Goal: Download file/media

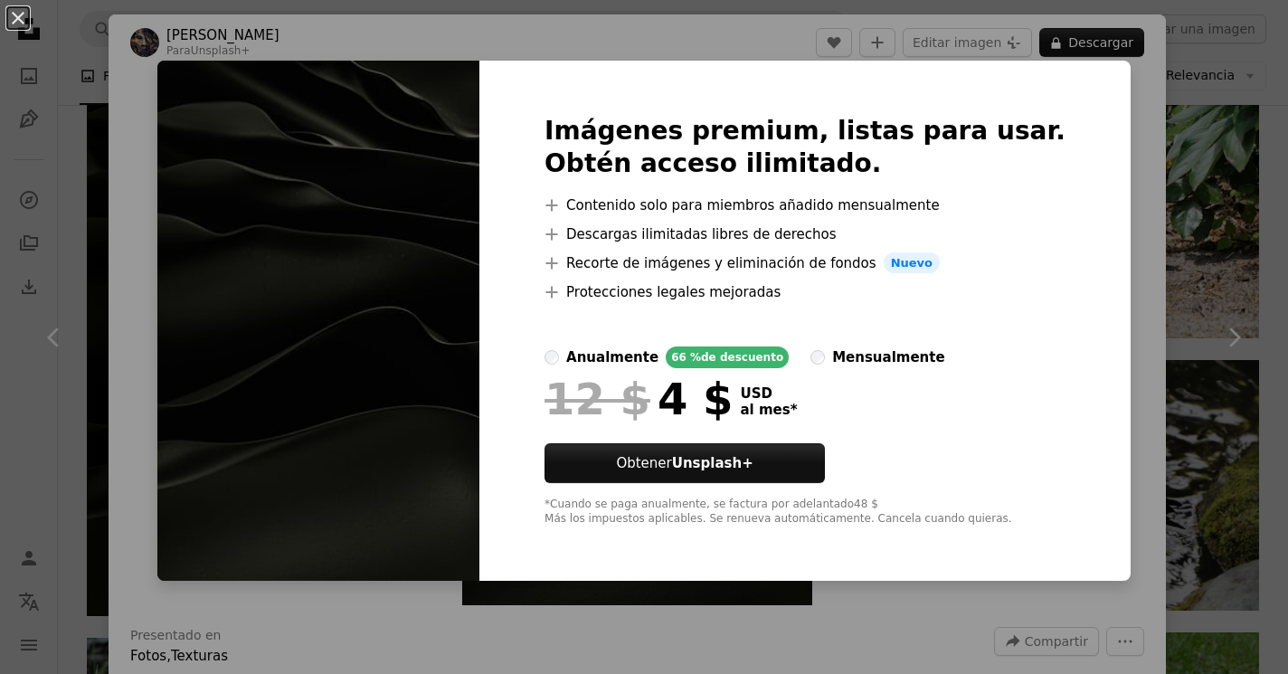
scroll to position [1412, 0]
click at [14, 19] on button "An X shape" at bounding box center [18, 18] width 22 height 22
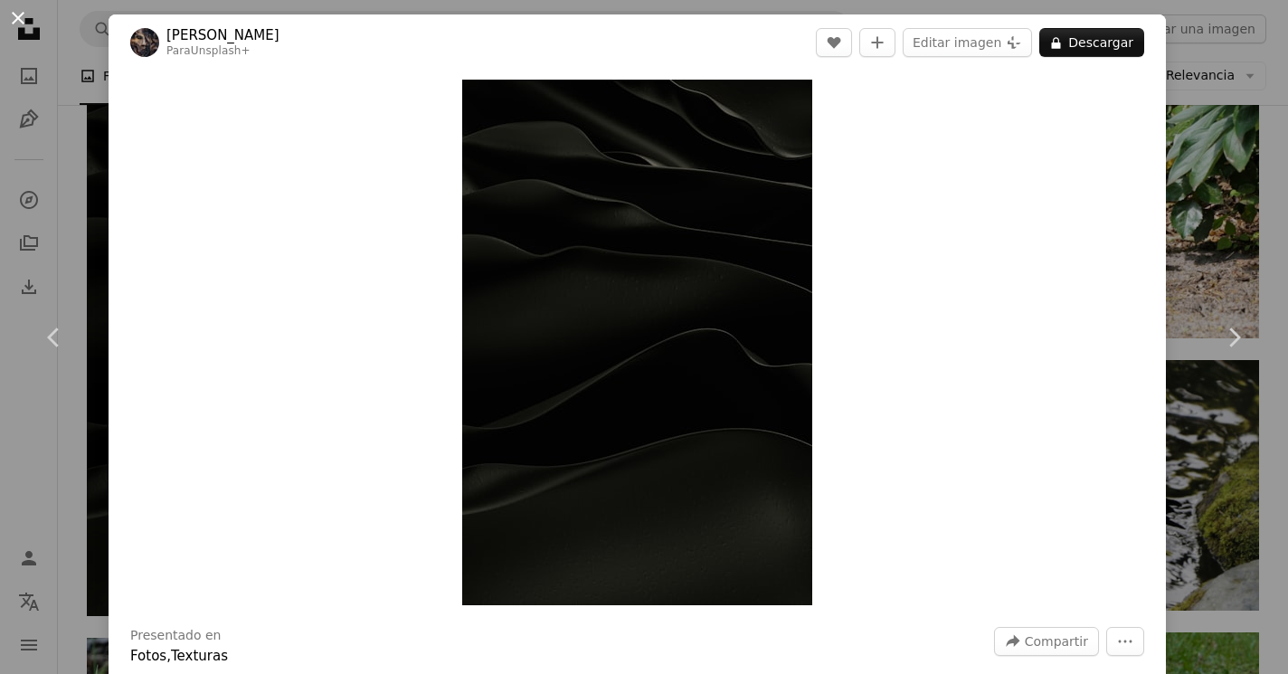
click at [15, 24] on button "An X shape" at bounding box center [18, 18] width 22 height 22
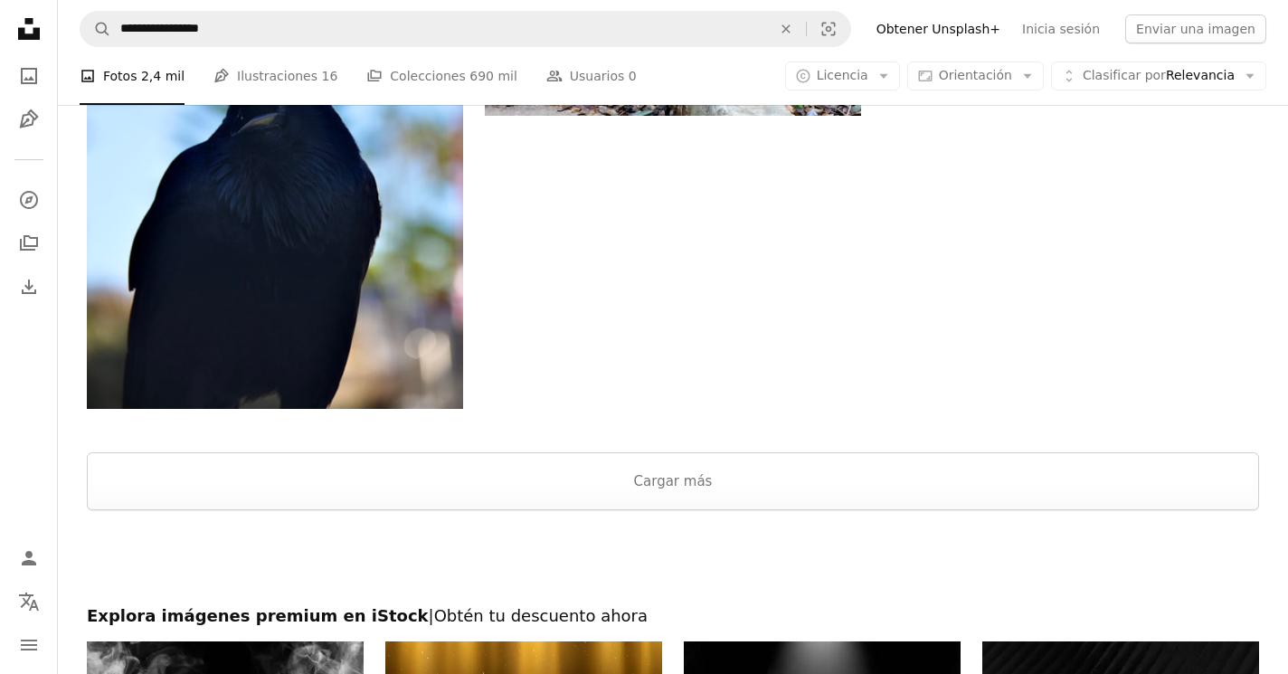
scroll to position [2805, 0]
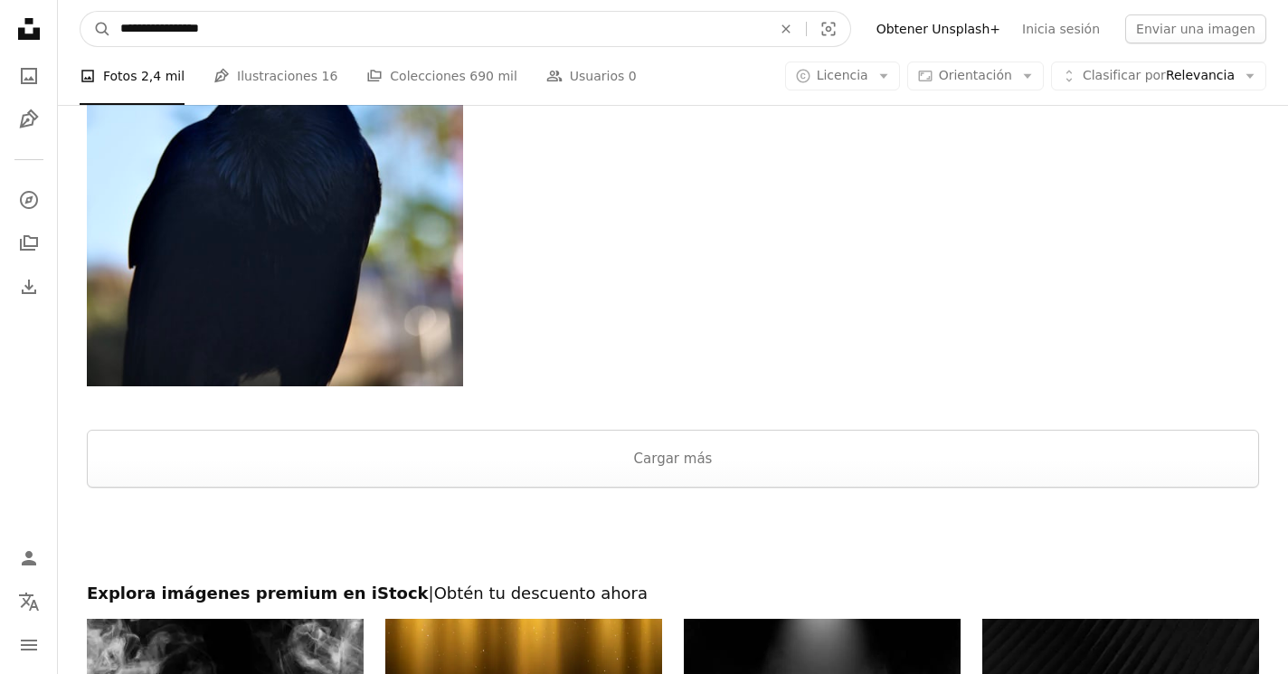
click at [252, 24] on input "**********" at bounding box center [438, 29] width 655 height 34
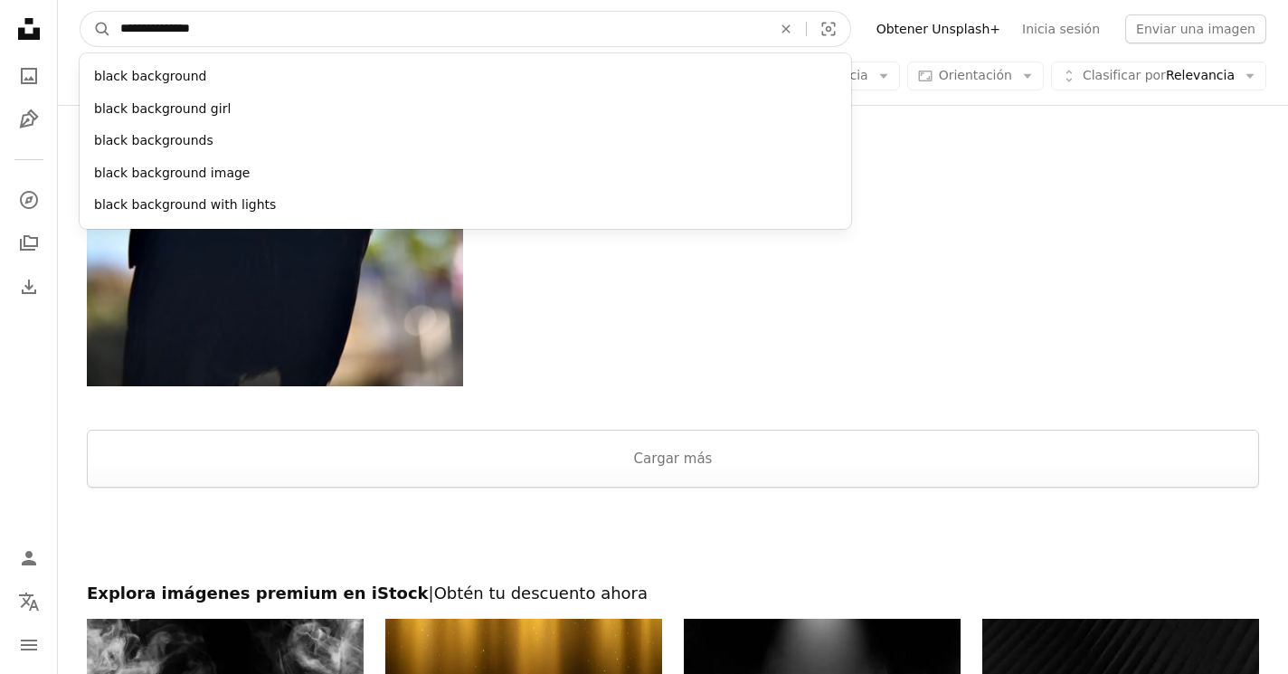
type input "**********"
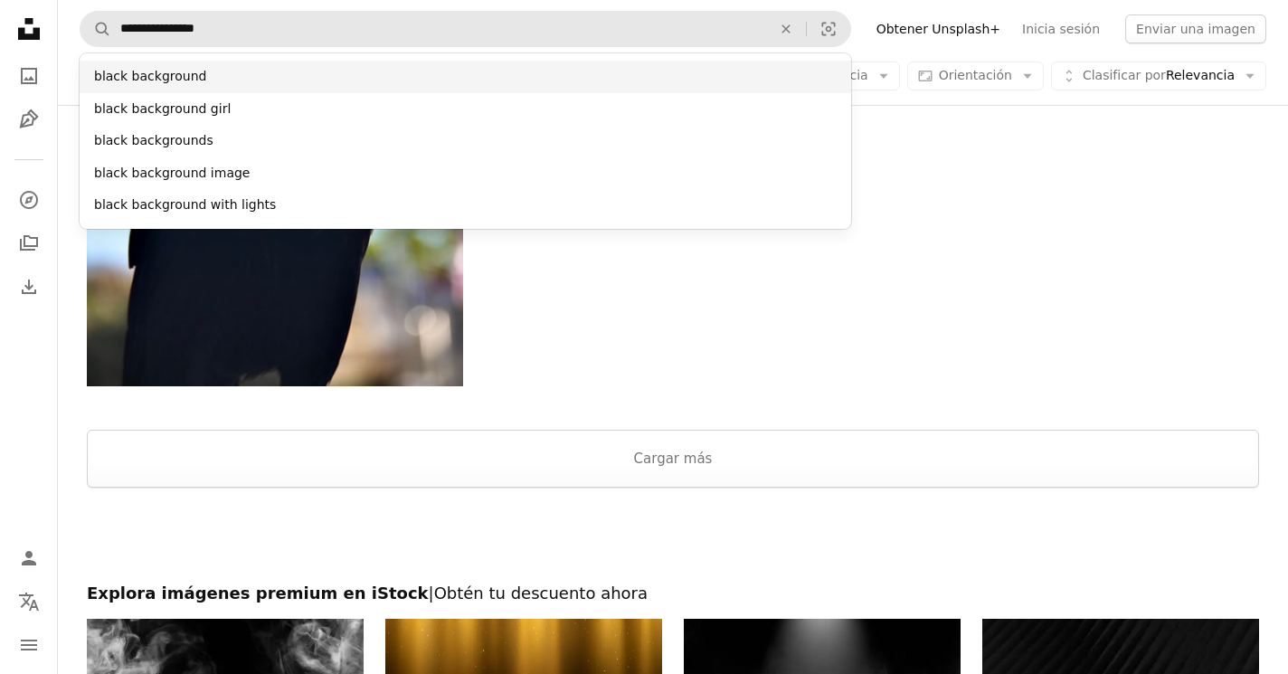
click at [167, 74] on div "black background" at bounding box center [466, 77] width 772 height 33
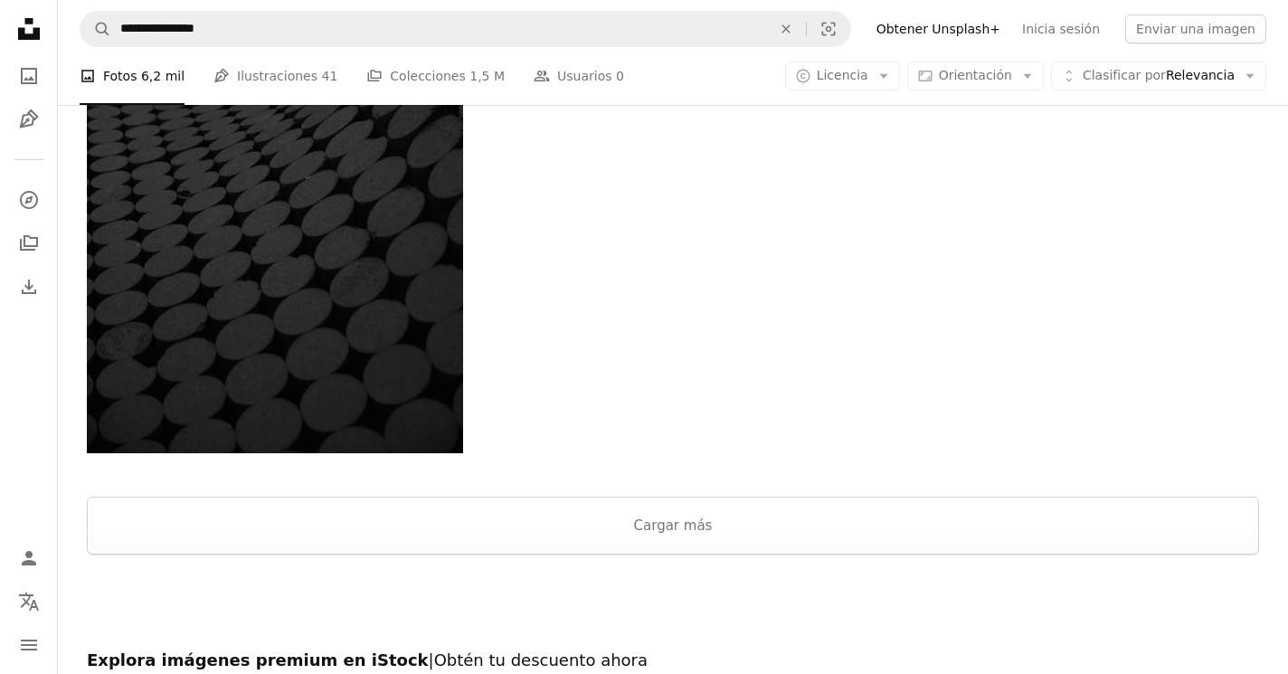
scroll to position [3665, 0]
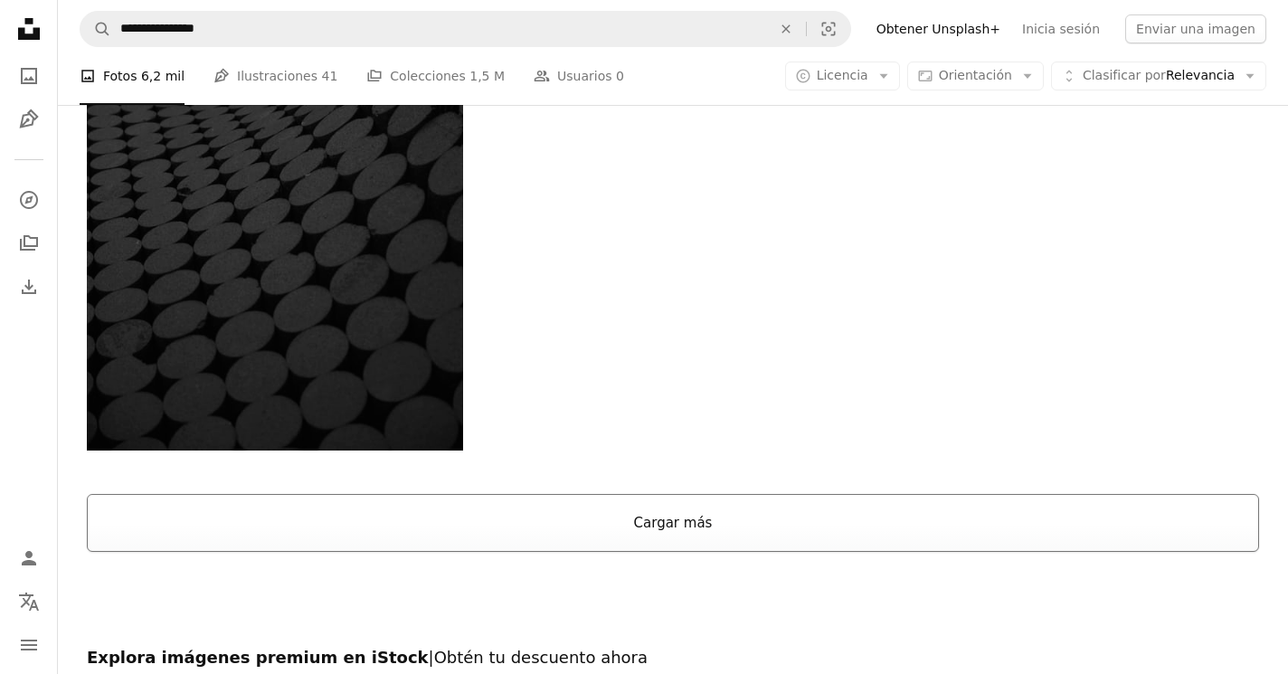
click at [616, 506] on button "Cargar más" at bounding box center [673, 523] width 1173 height 58
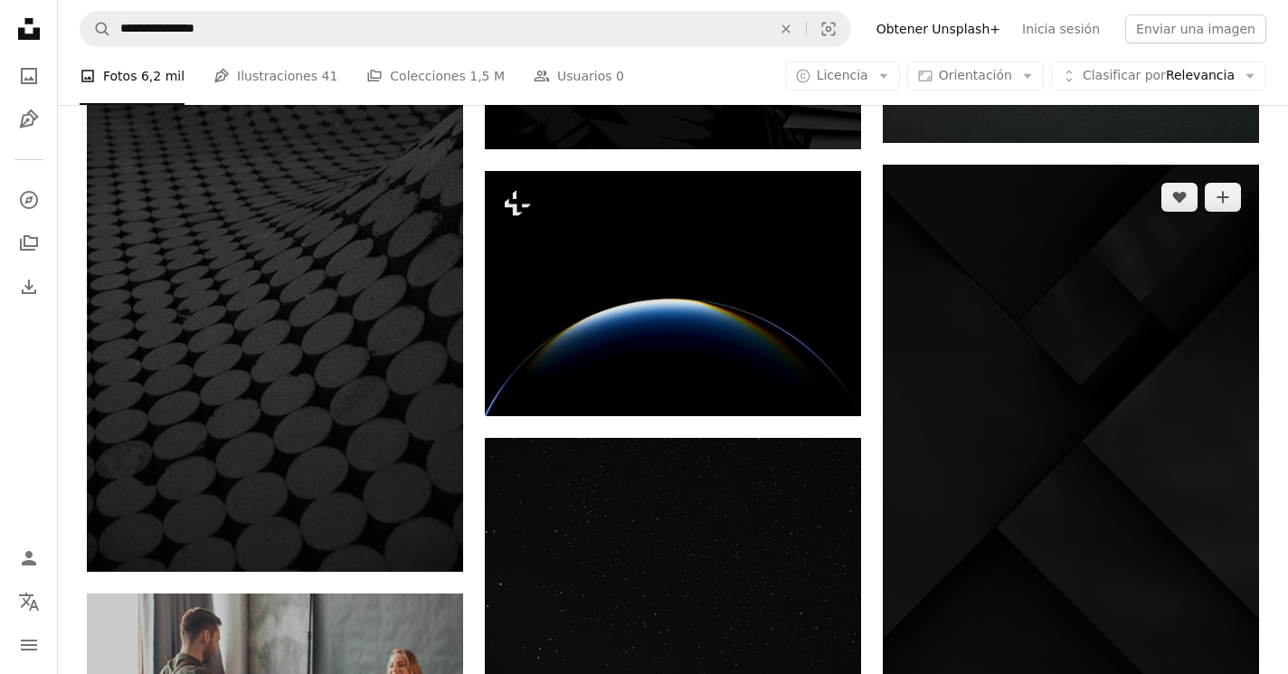
scroll to position [3528, 0]
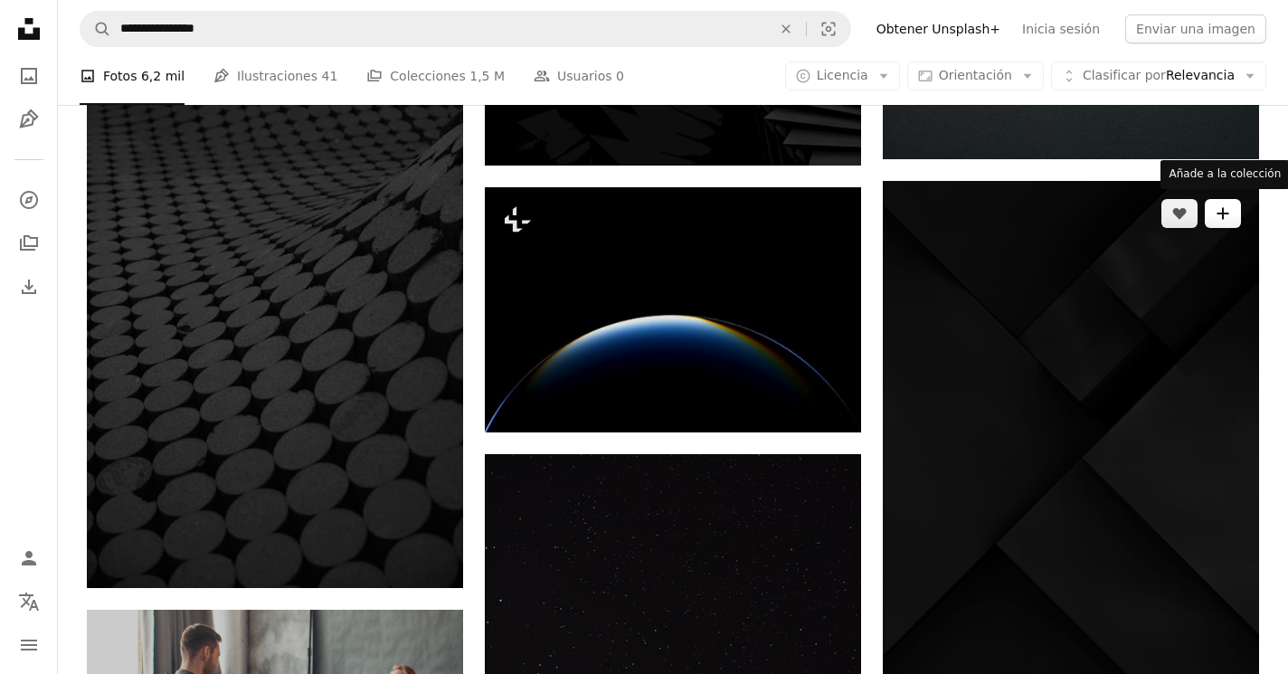
click at [1234, 210] on button "A plus sign" at bounding box center [1223, 213] width 36 height 29
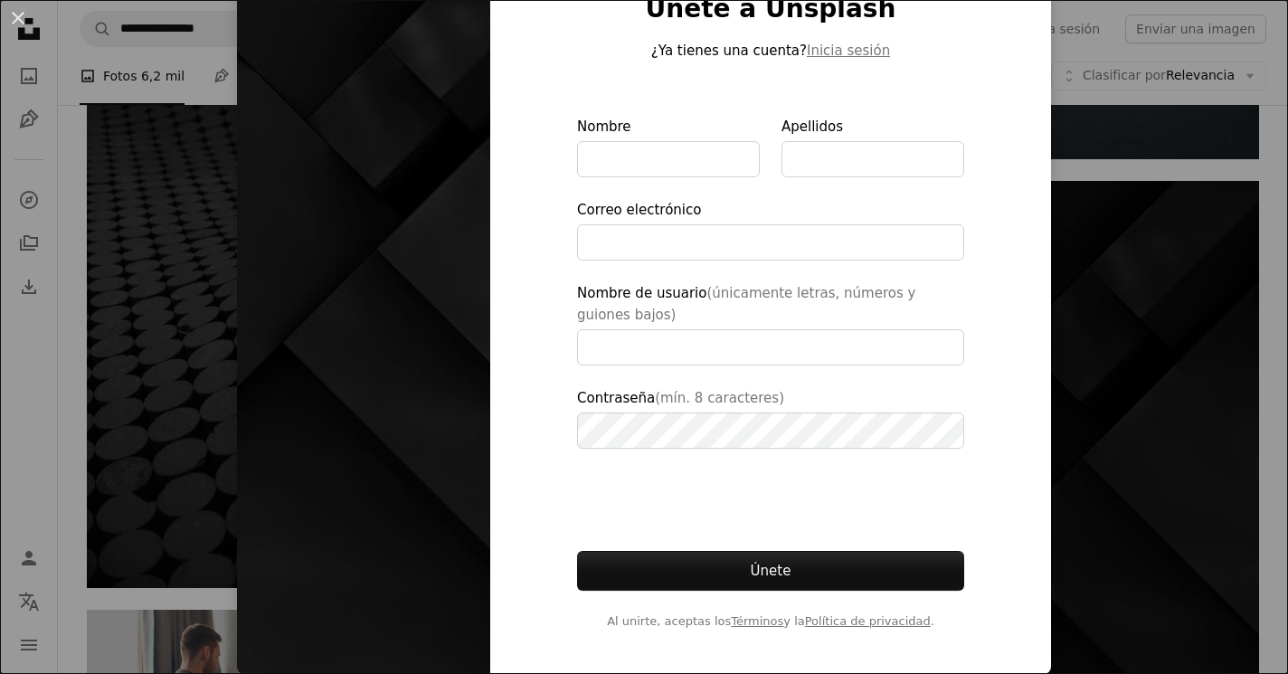
scroll to position [107, 0]
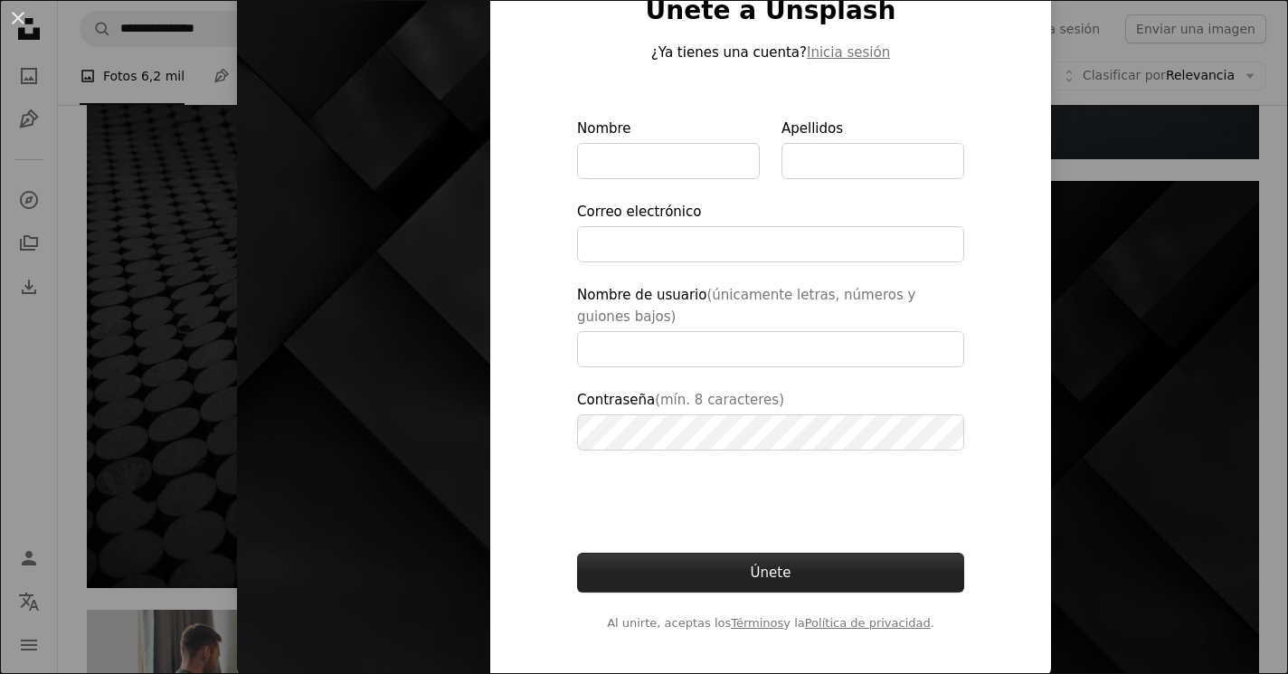
type input "**********"
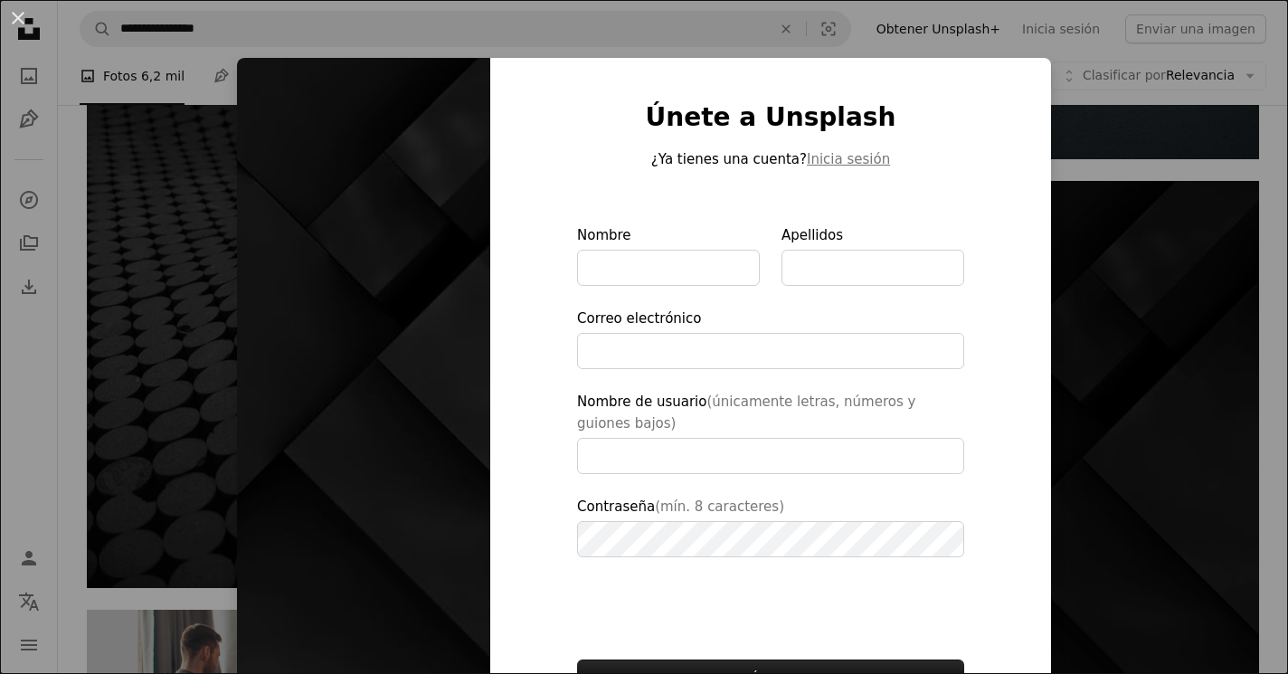
scroll to position [0, 0]
click at [1104, 323] on div "An X shape Únete a Unsplash ¿Ya tienes una cuenta? Inicia sesión Nombre Apellid…" at bounding box center [644, 337] width 1288 height 674
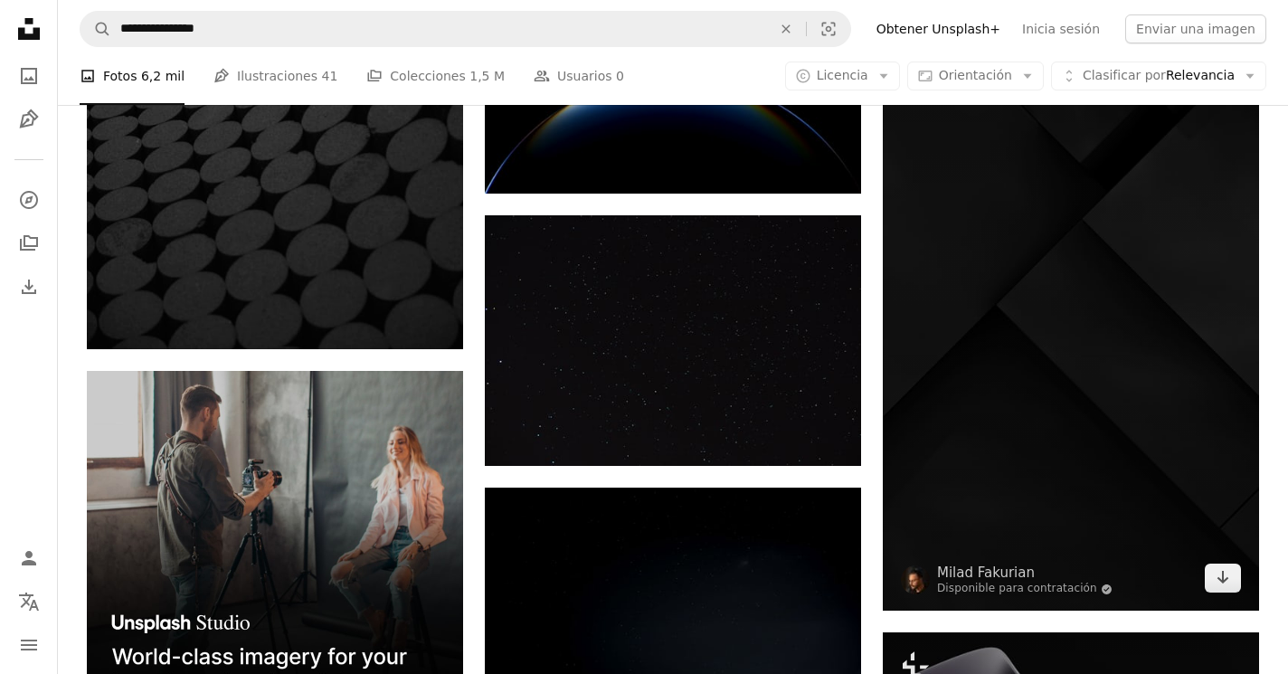
scroll to position [3768, 0]
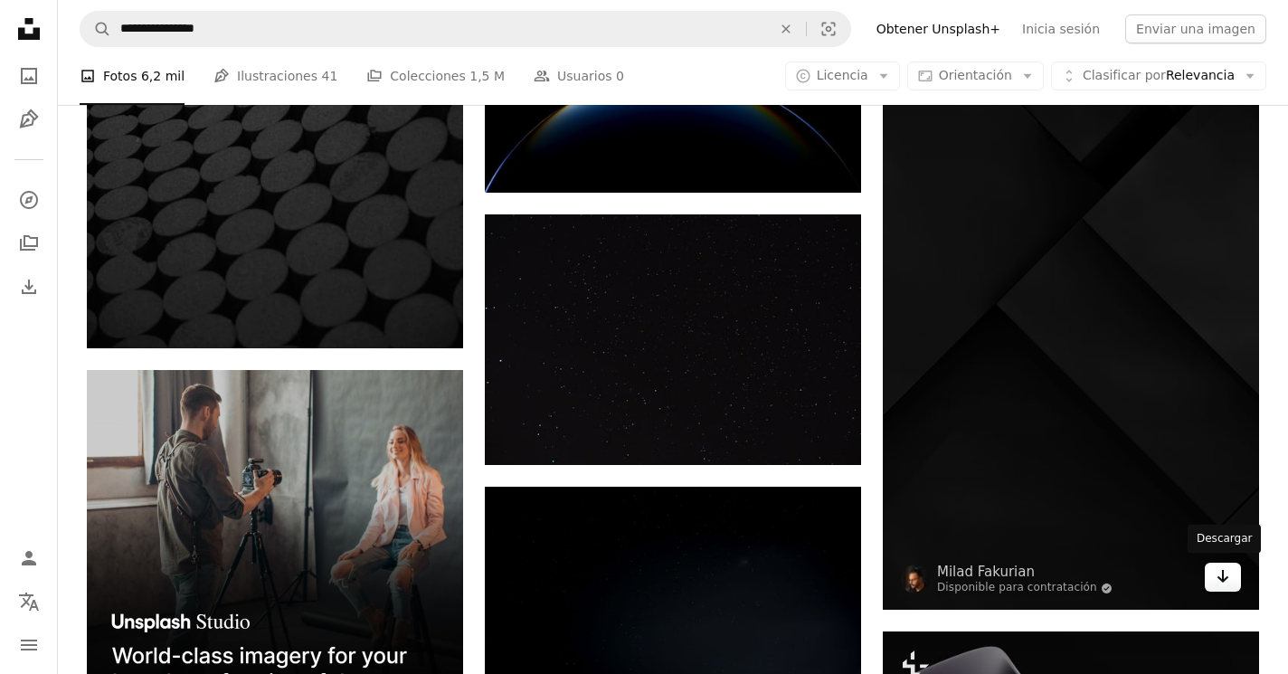
click at [1230, 572] on icon "Arrow pointing down" at bounding box center [1223, 576] width 14 height 22
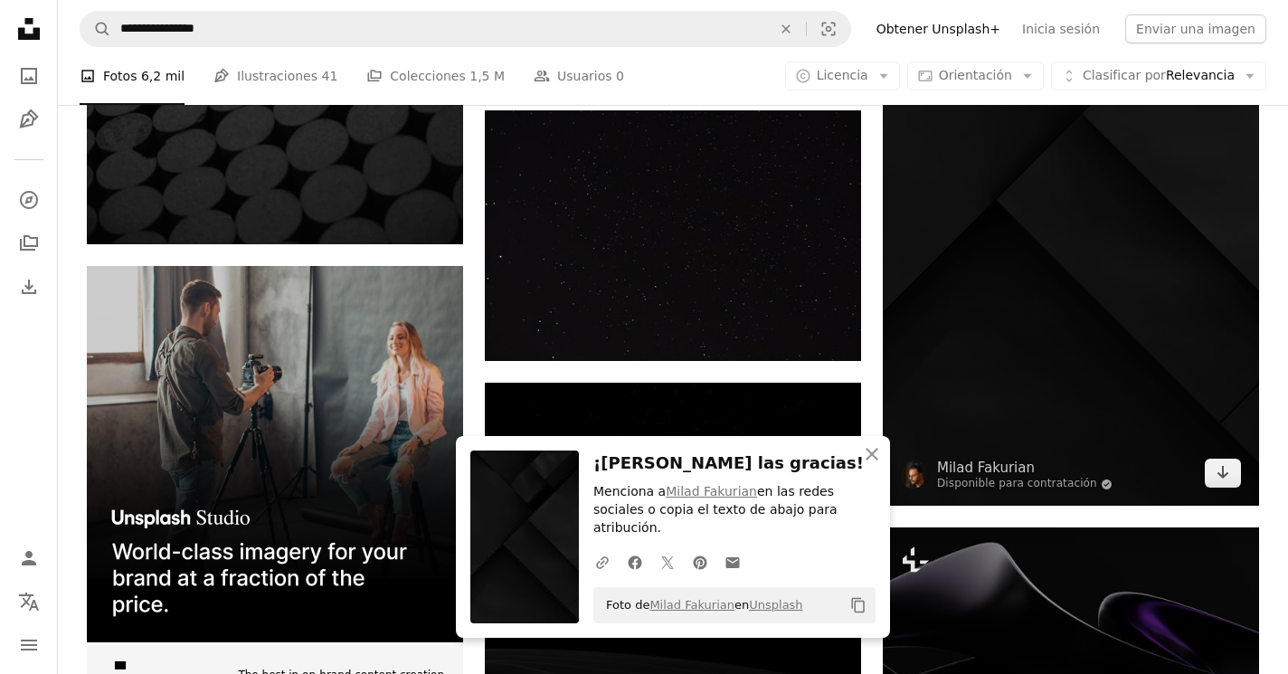
scroll to position [3920, 0]
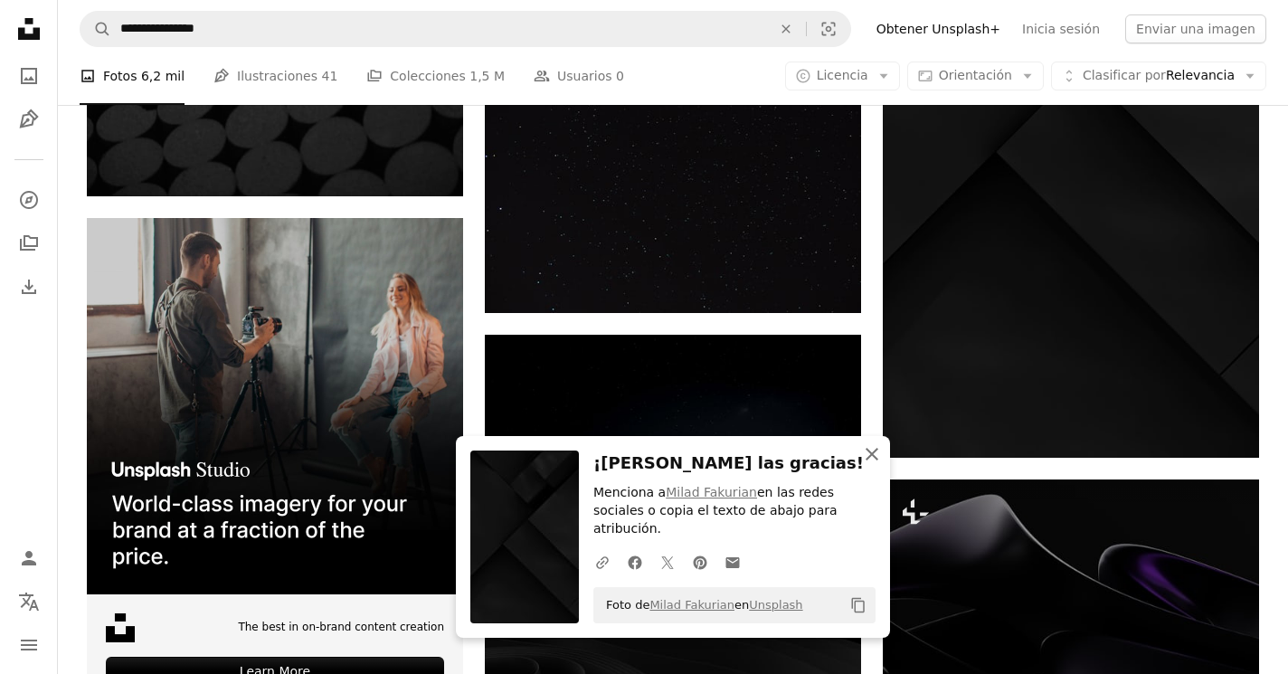
click at [876, 465] on icon "An X shape" at bounding box center [872, 454] width 22 height 22
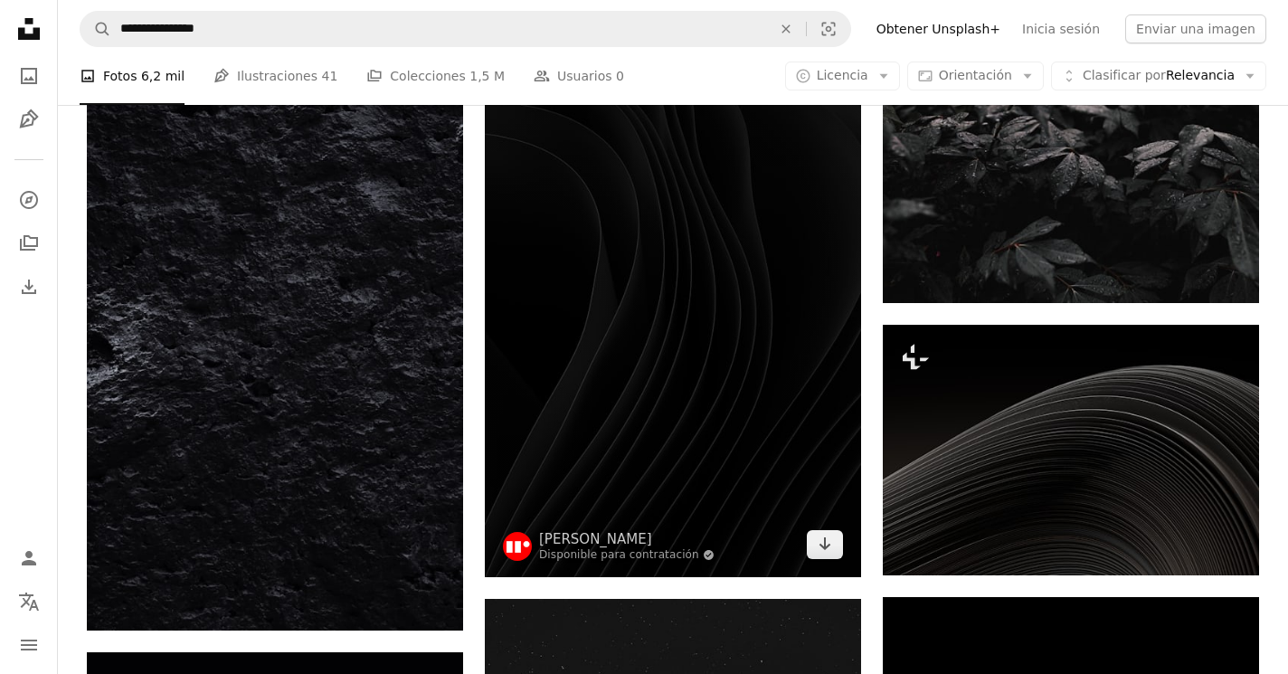
scroll to position [4589, 0]
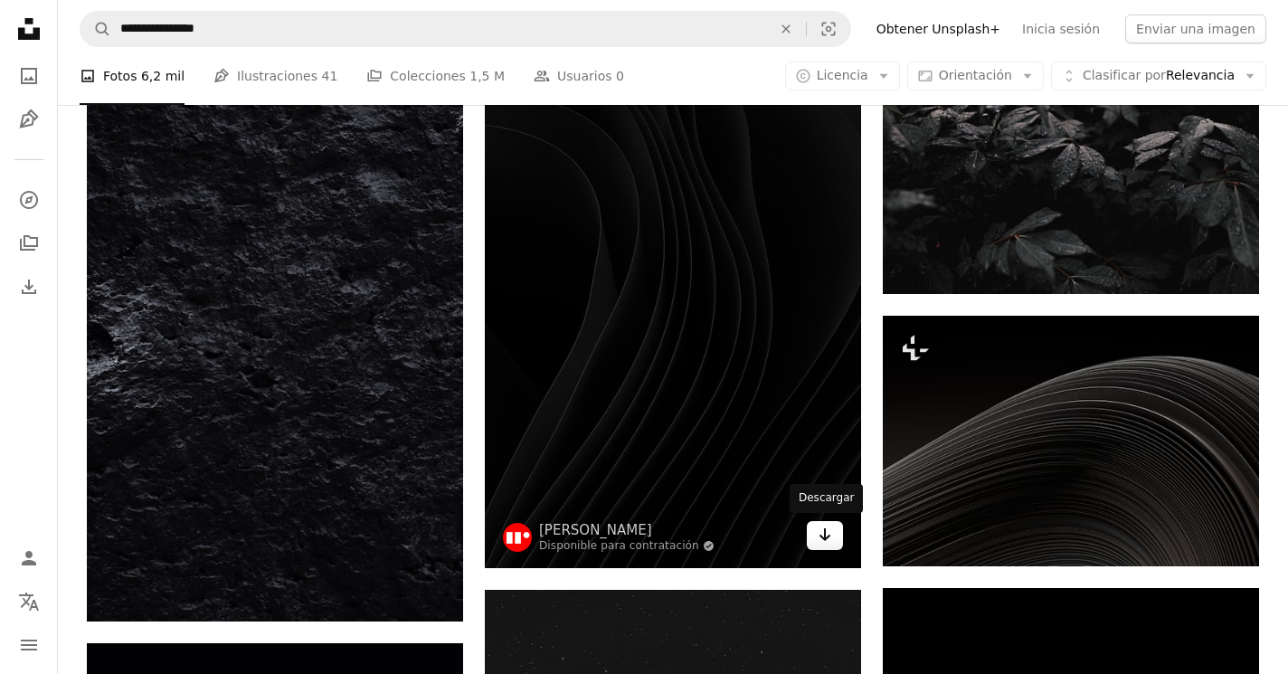
click at [824, 536] on icon "Descargar" at bounding box center [826, 534] width 12 height 13
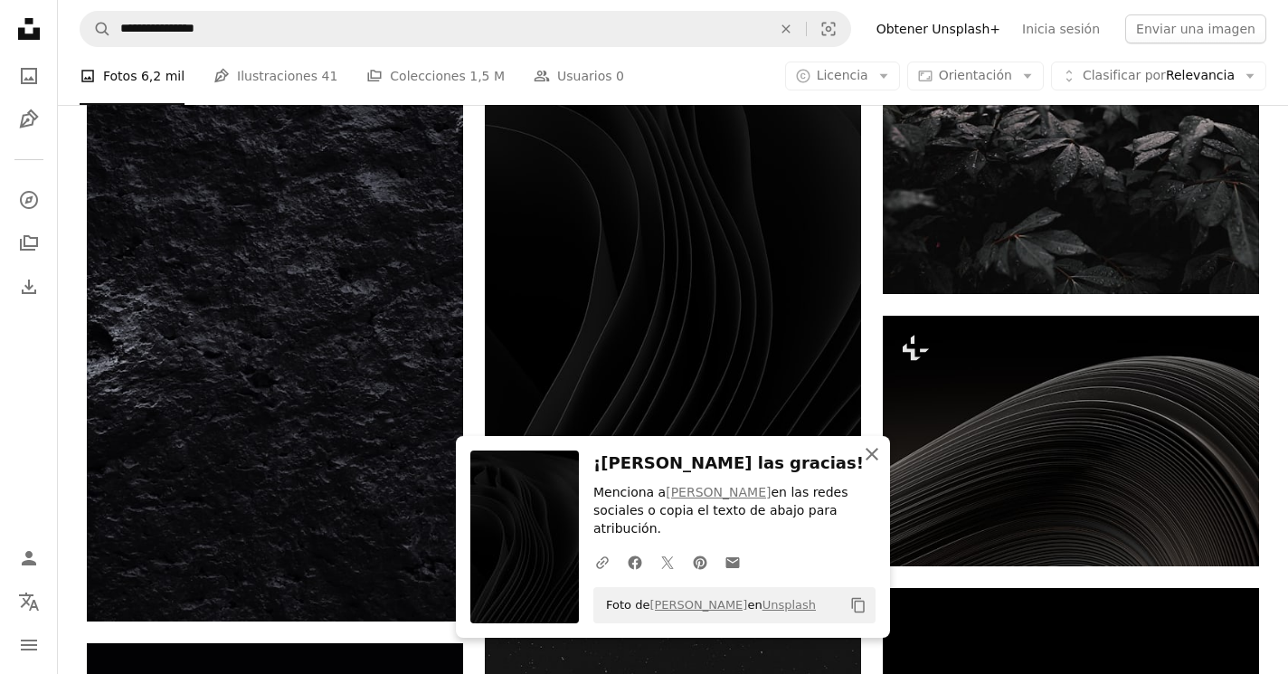
click at [871, 457] on icon "button" at bounding box center [872, 454] width 13 height 13
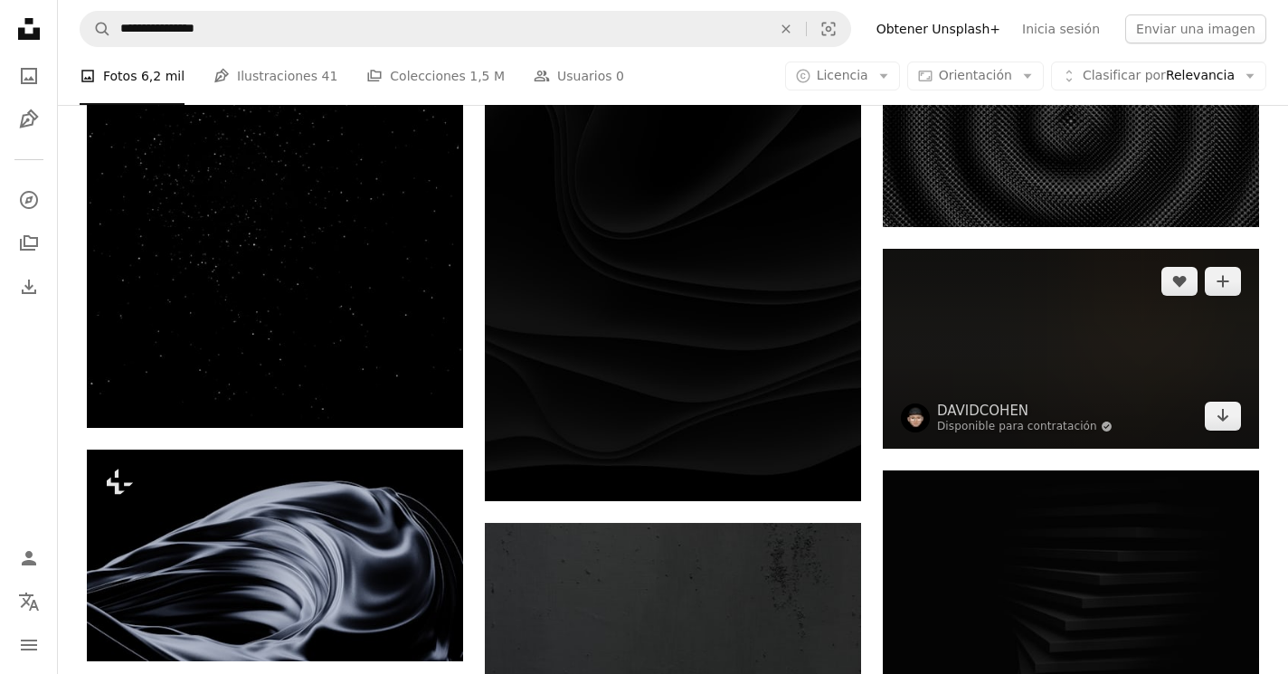
scroll to position [6545, 0]
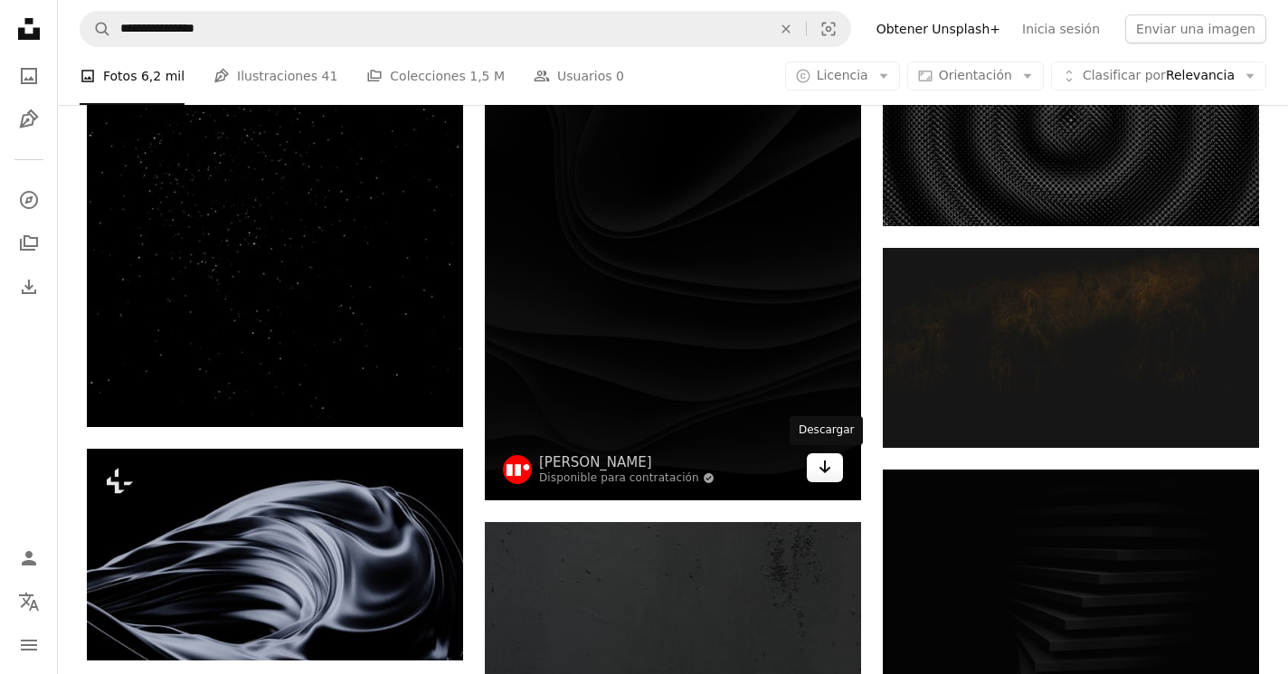
click at [827, 463] on icon "Arrow pointing down" at bounding box center [825, 467] width 14 height 22
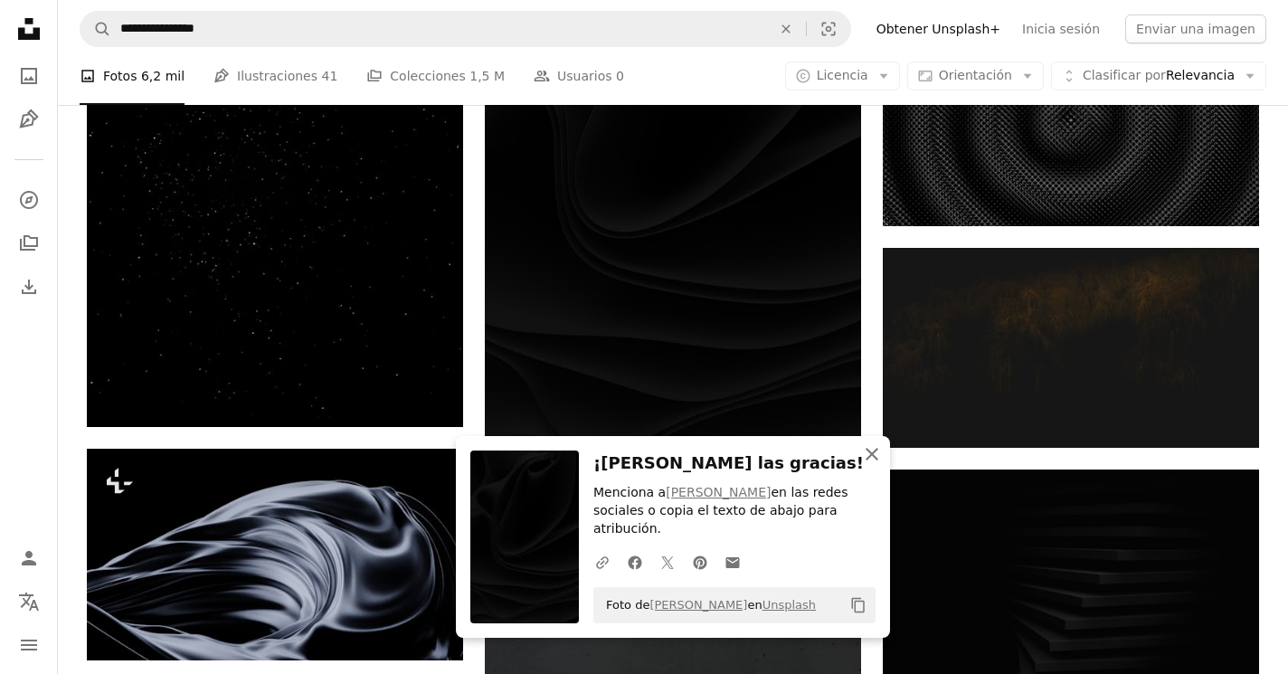
click at [871, 458] on icon "button" at bounding box center [872, 454] width 13 height 13
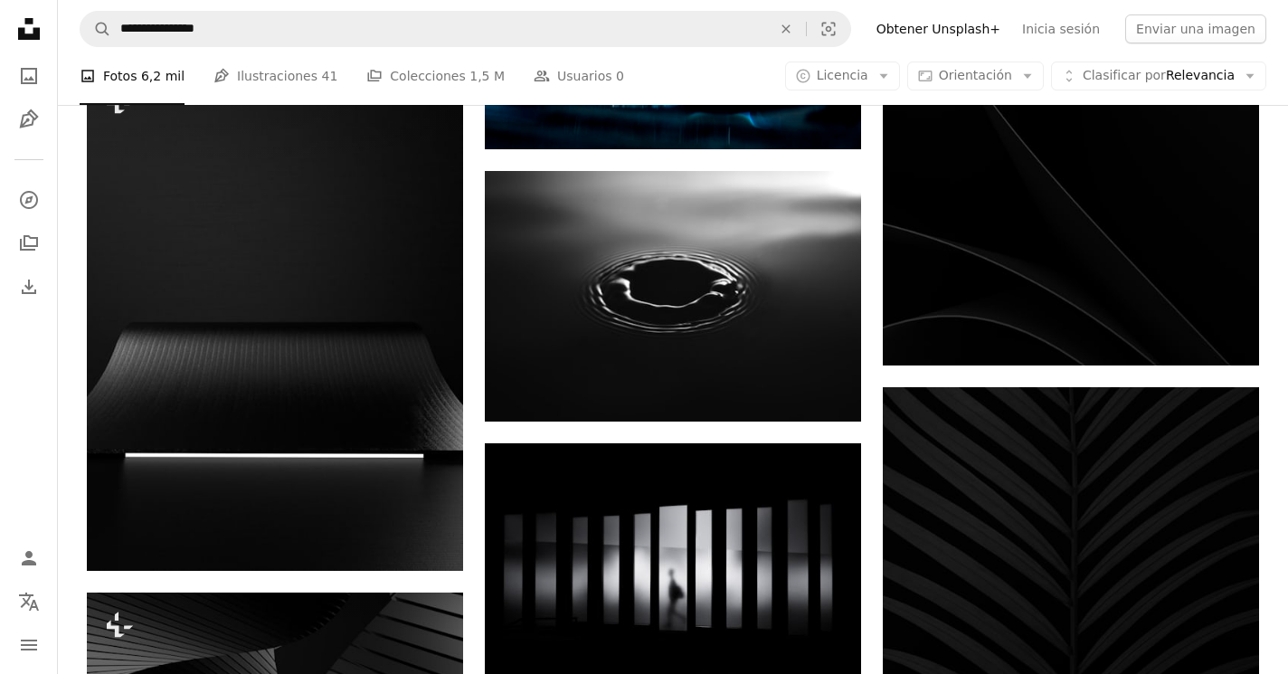
scroll to position [10977, 0]
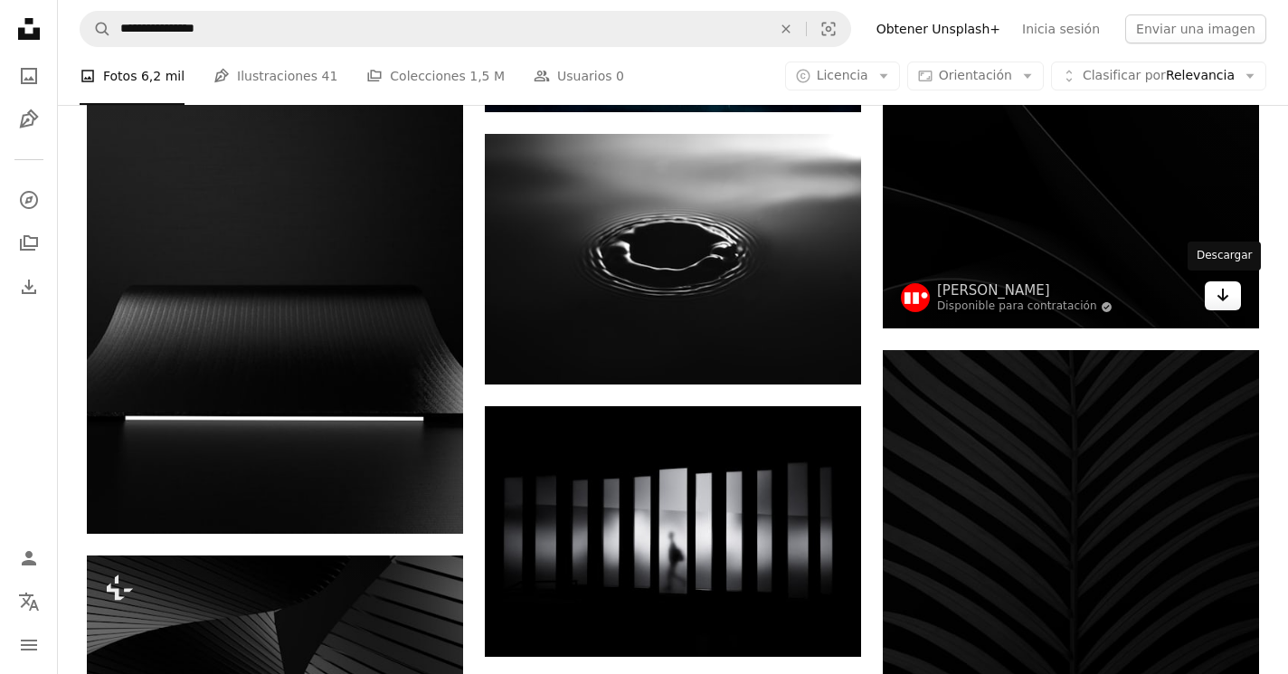
click at [1225, 292] on icon "Arrow pointing down" at bounding box center [1223, 295] width 14 height 22
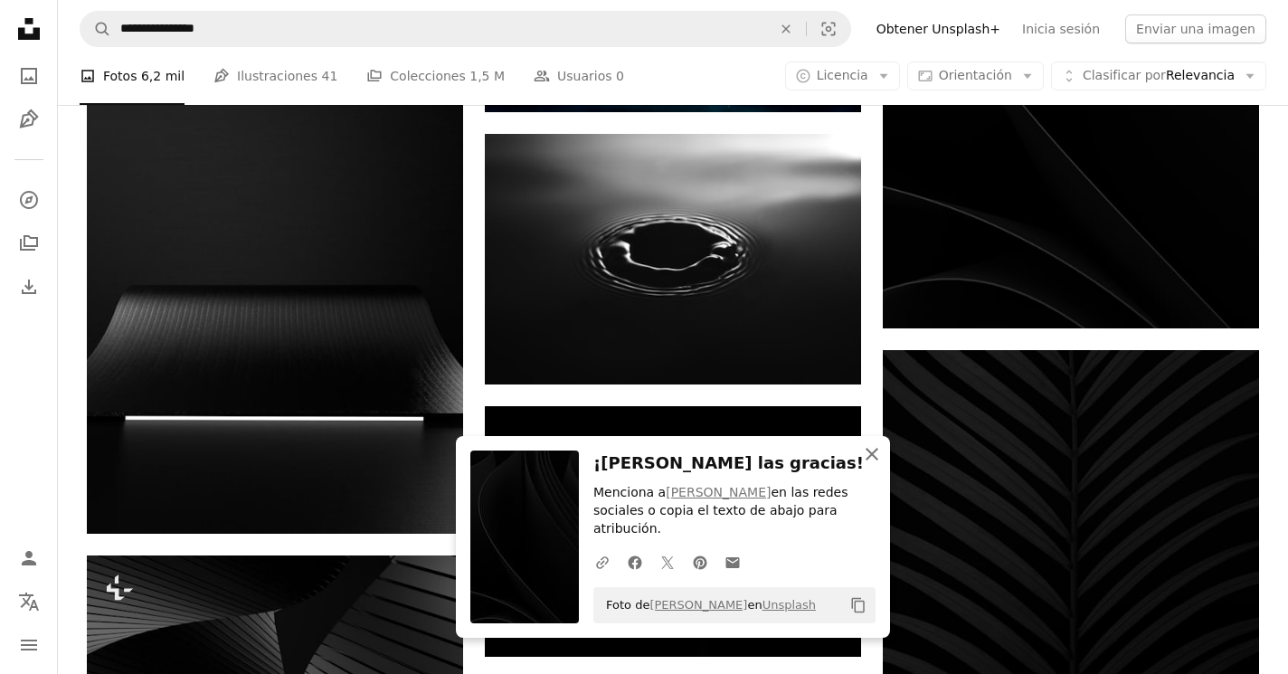
click at [870, 453] on icon "An X shape" at bounding box center [872, 454] width 22 height 22
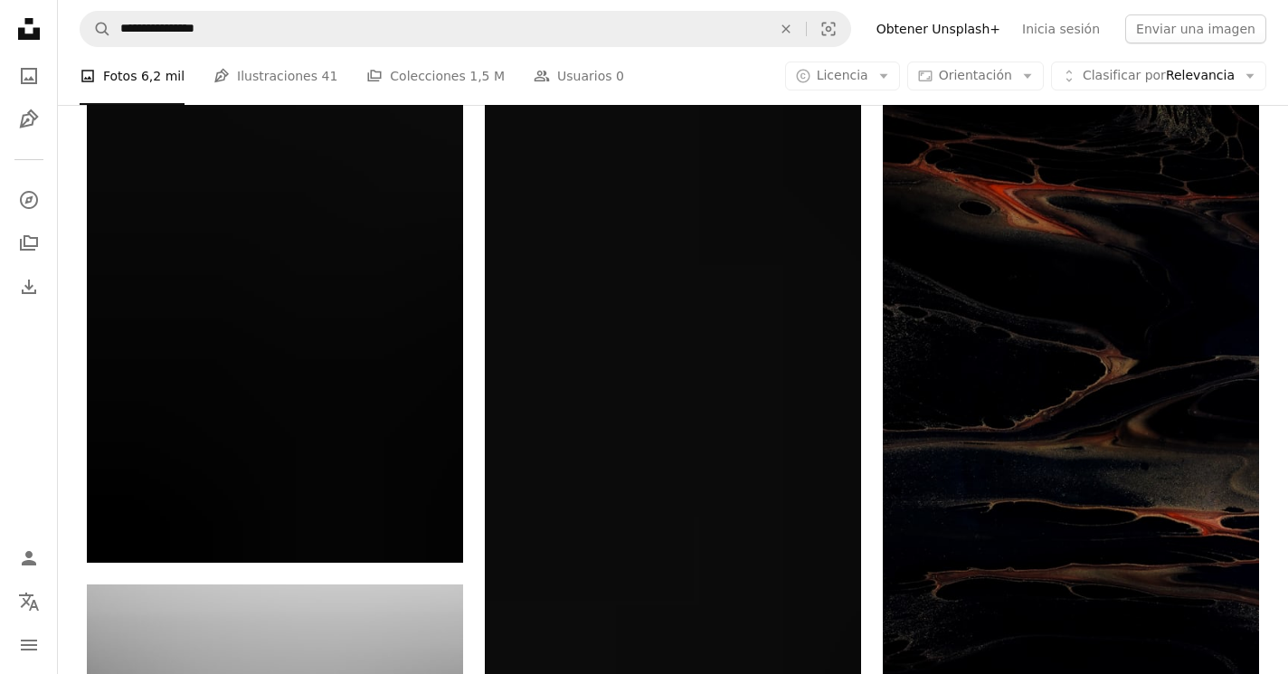
scroll to position [11892, 0]
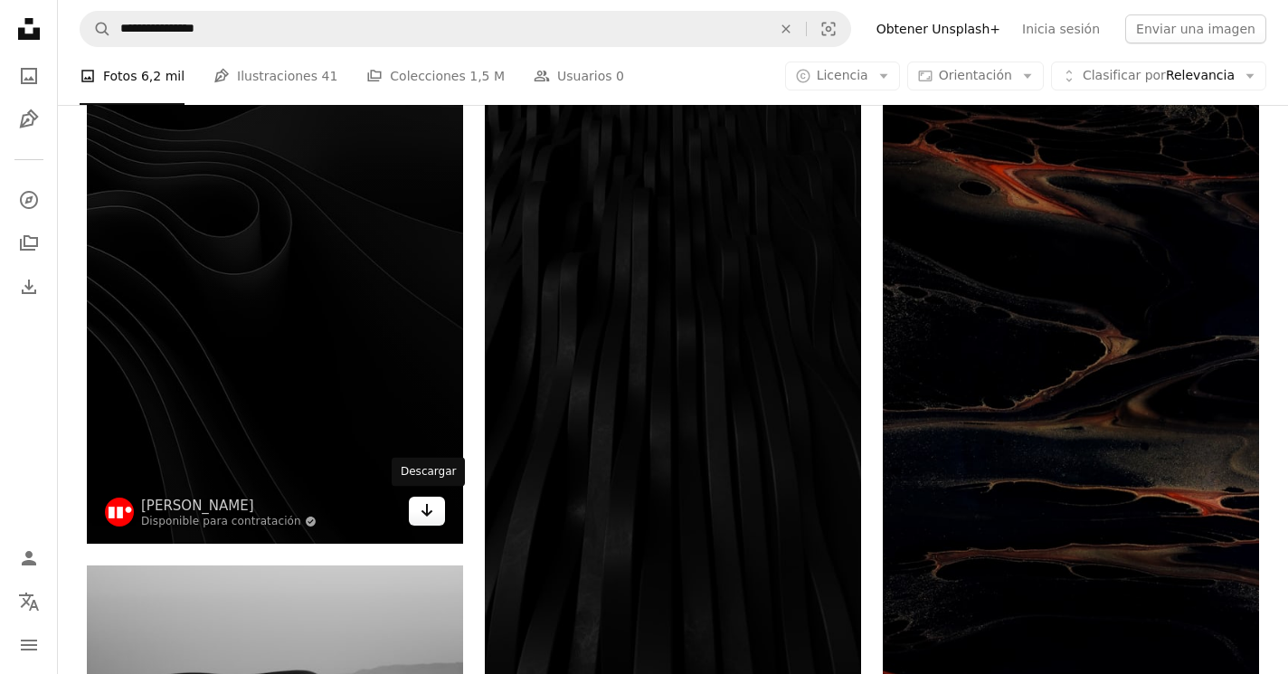
click at [426, 499] on icon "Arrow pointing down" at bounding box center [427, 510] width 14 height 22
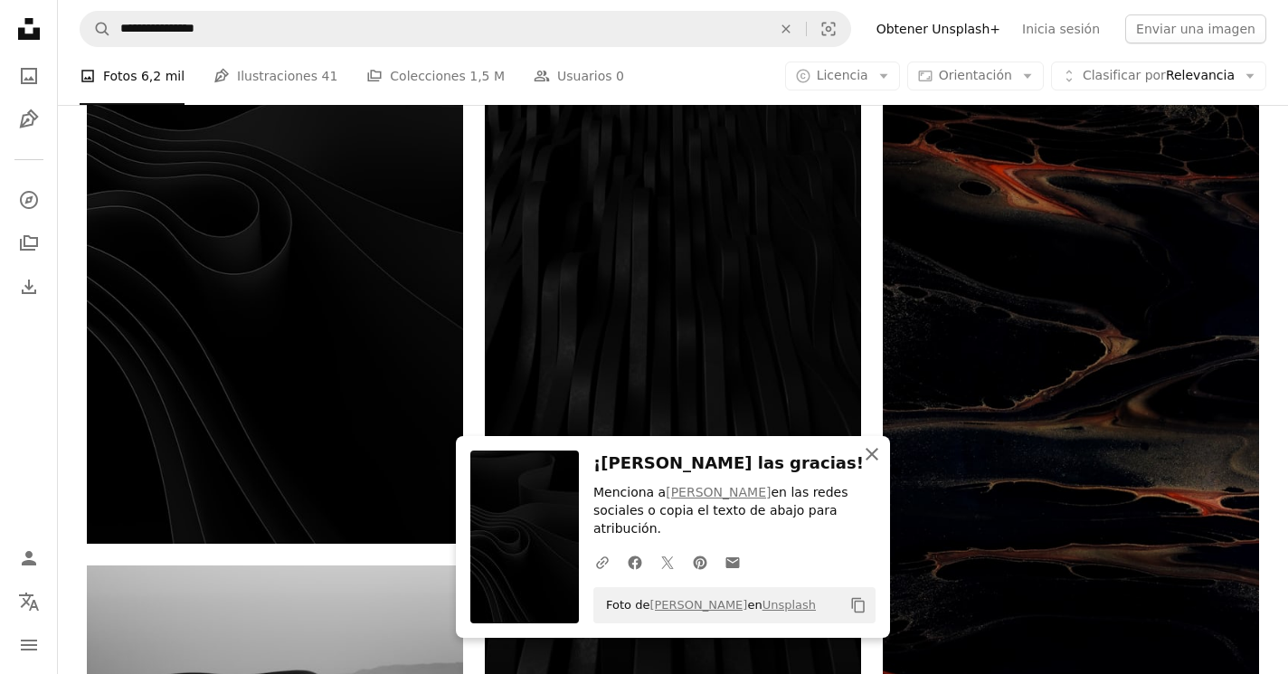
click at [871, 456] on icon "button" at bounding box center [872, 454] width 13 height 13
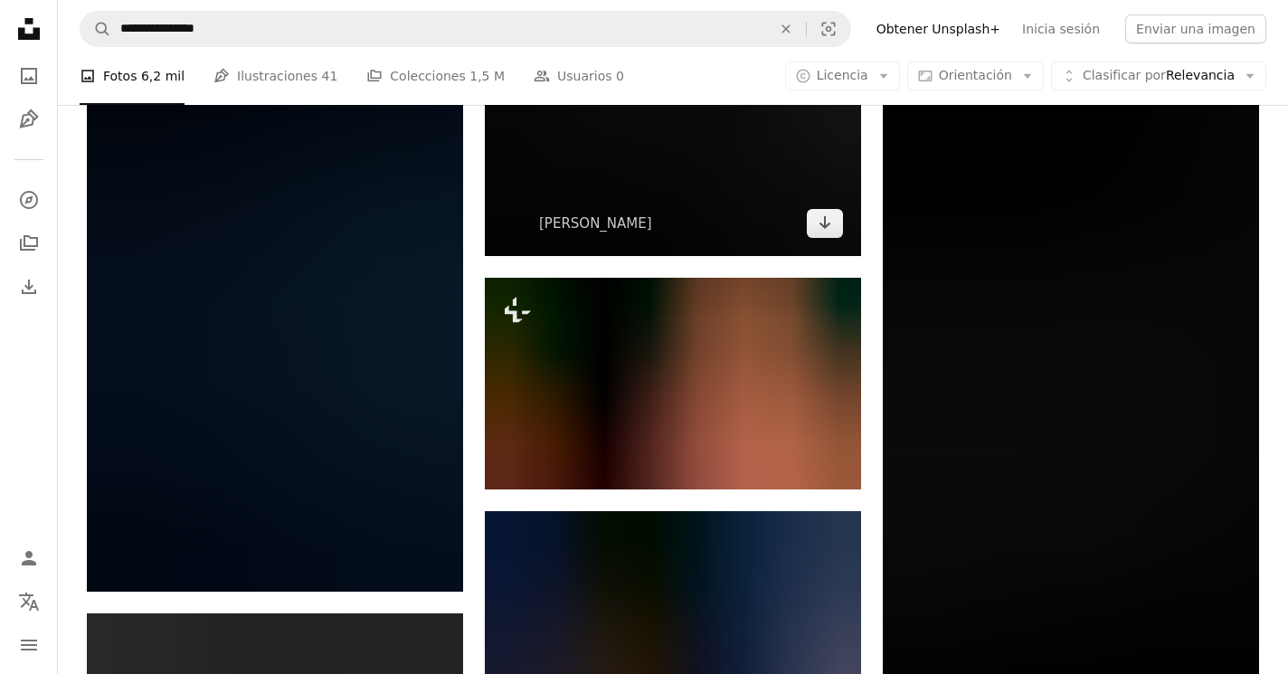
scroll to position [13389, 0]
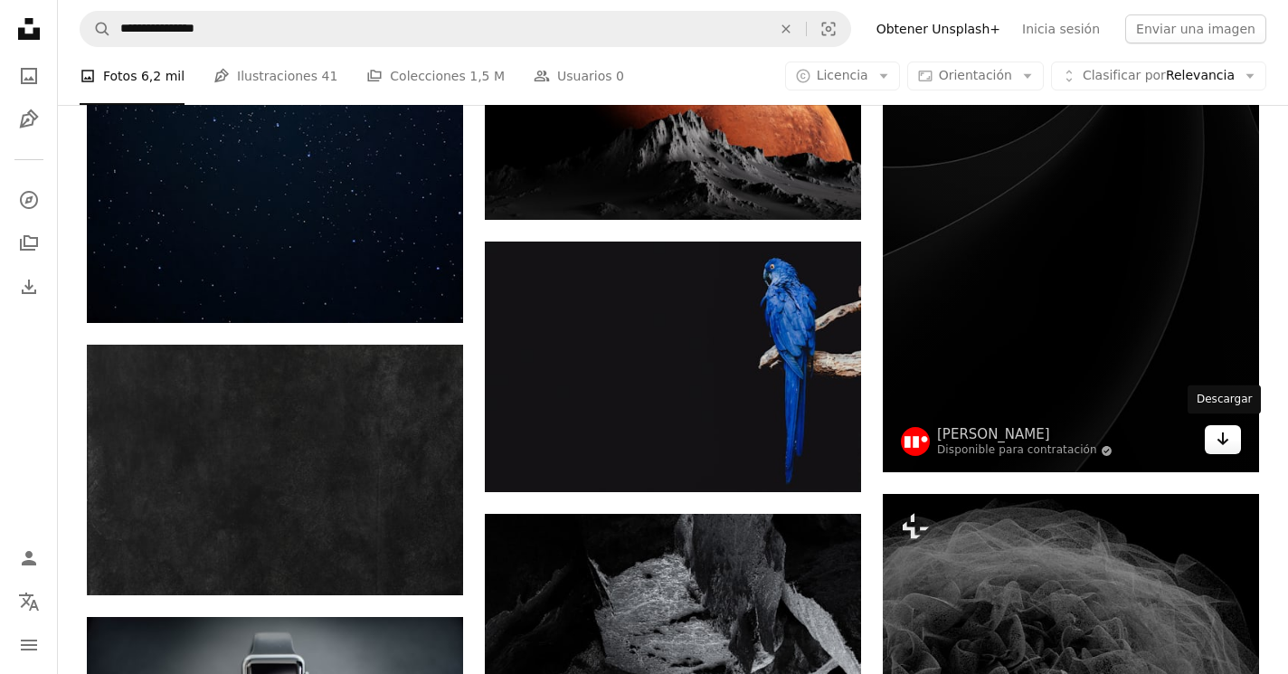
click at [1225, 431] on icon "Arrow pointing down" at bounding box center [1223, 439] width 14 height 22
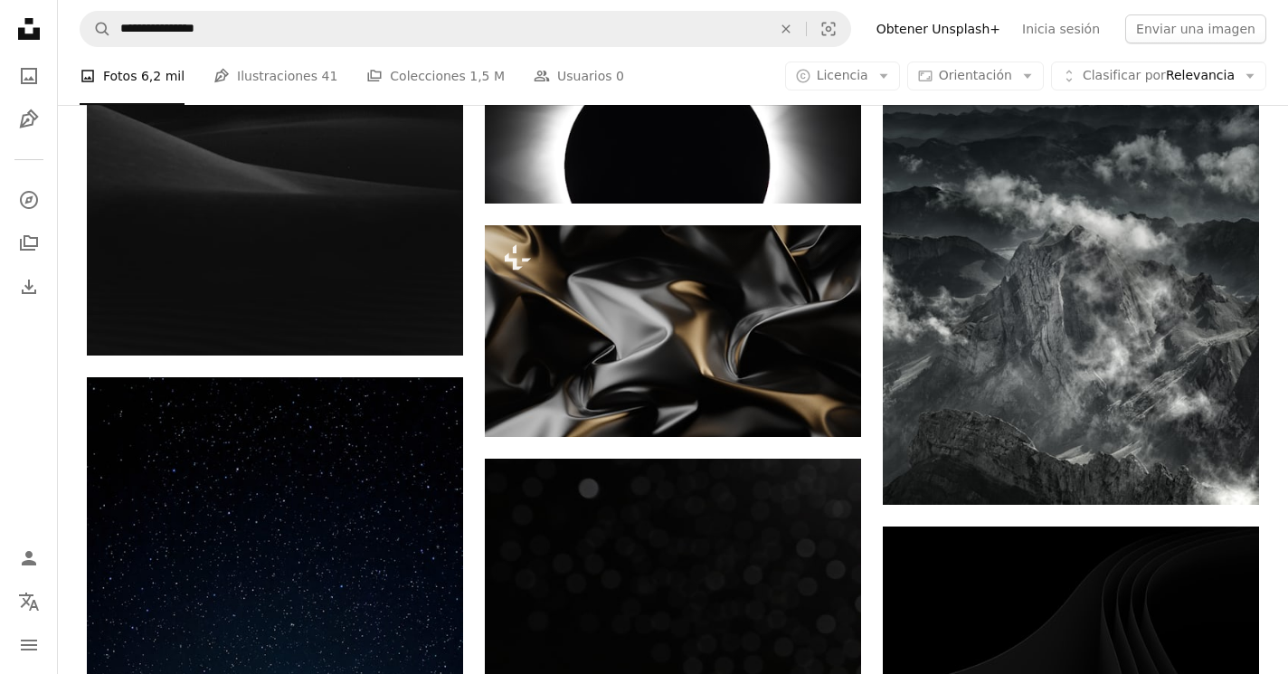
scroll to position [11618, 0]
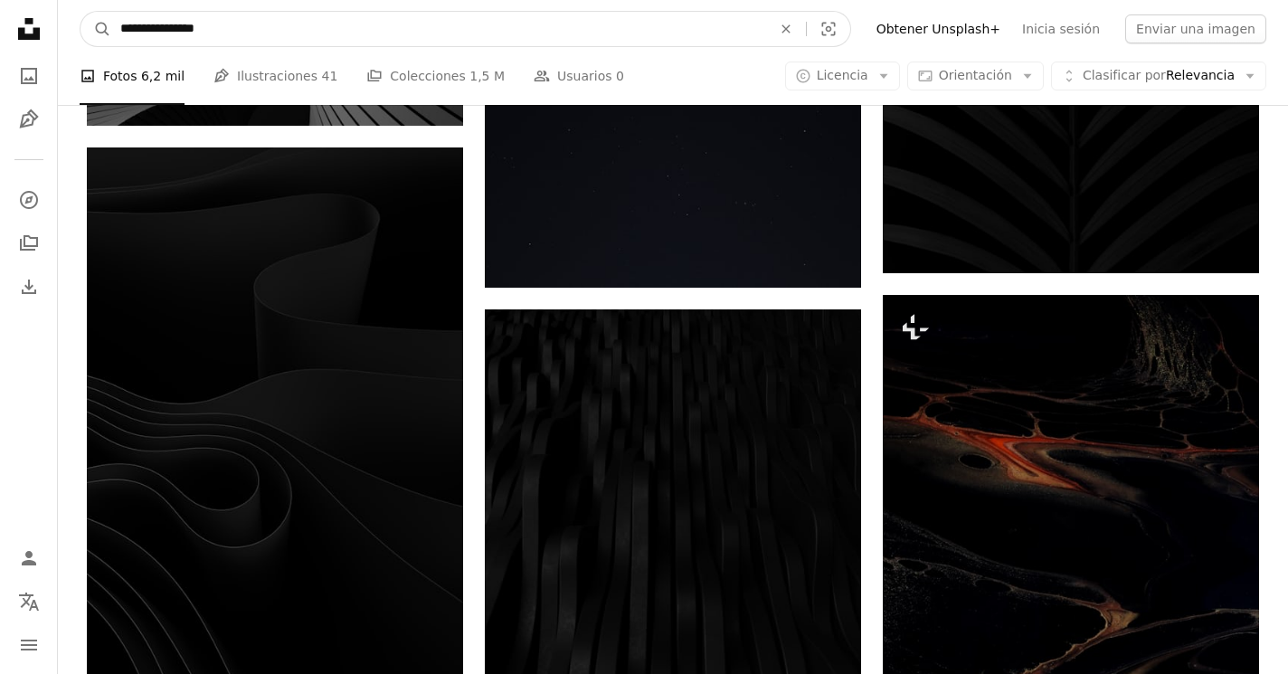
click at [741, 34] on input "**********" at bounding box center [438, 29] width 655 height 34
type input "**********"
click at [96, 29] on button "A magnifying glass" at bounding box center [96, 29] width 31 height 34
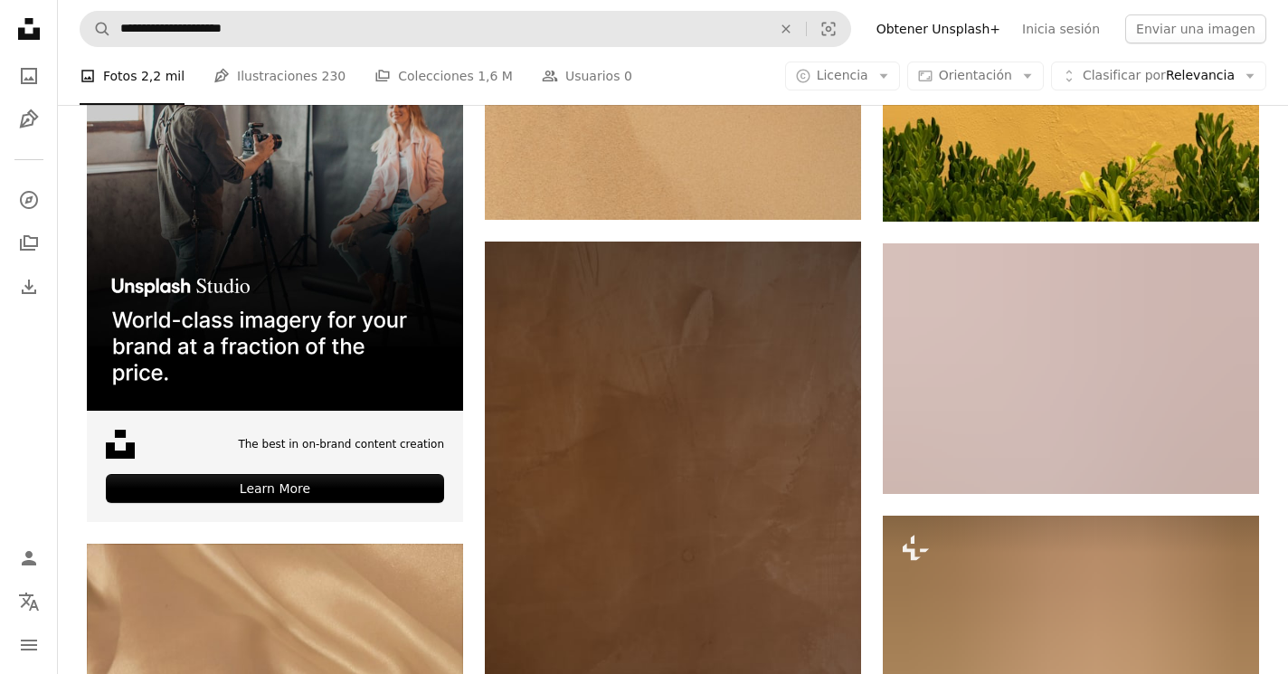
scroll to position [3359, 0]
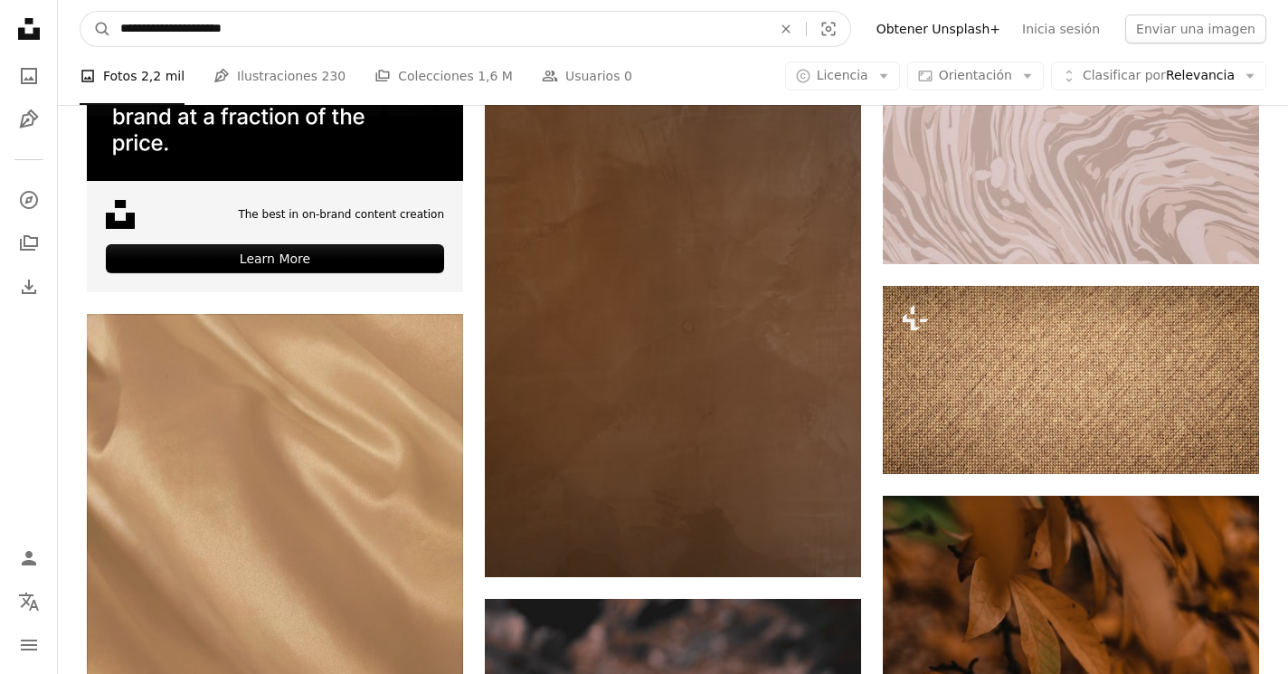
drag, startPoint x: 159, startPoint y: 28, endPoint x: 15, endPoint y: 22, distance: 144.0
type input "**********"
click at [96, 29] on button "A magnifying glass" at bounding box center [96, 29] width 31 height 34
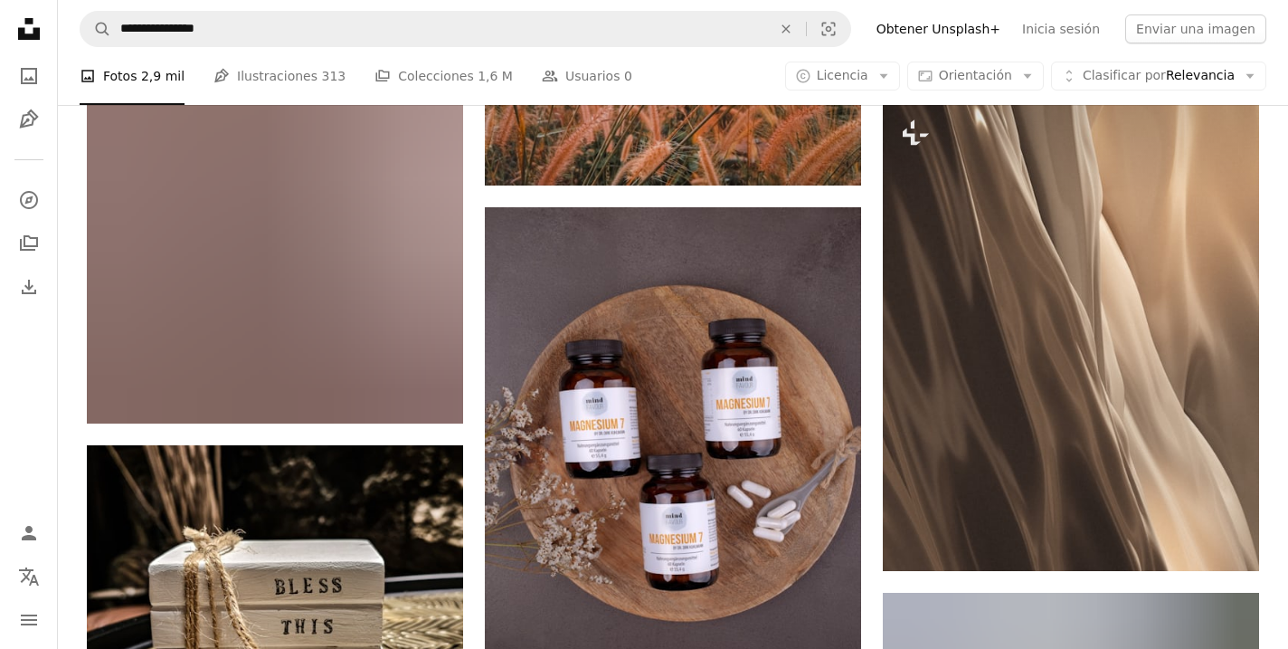
scroll to position [26850, 0]
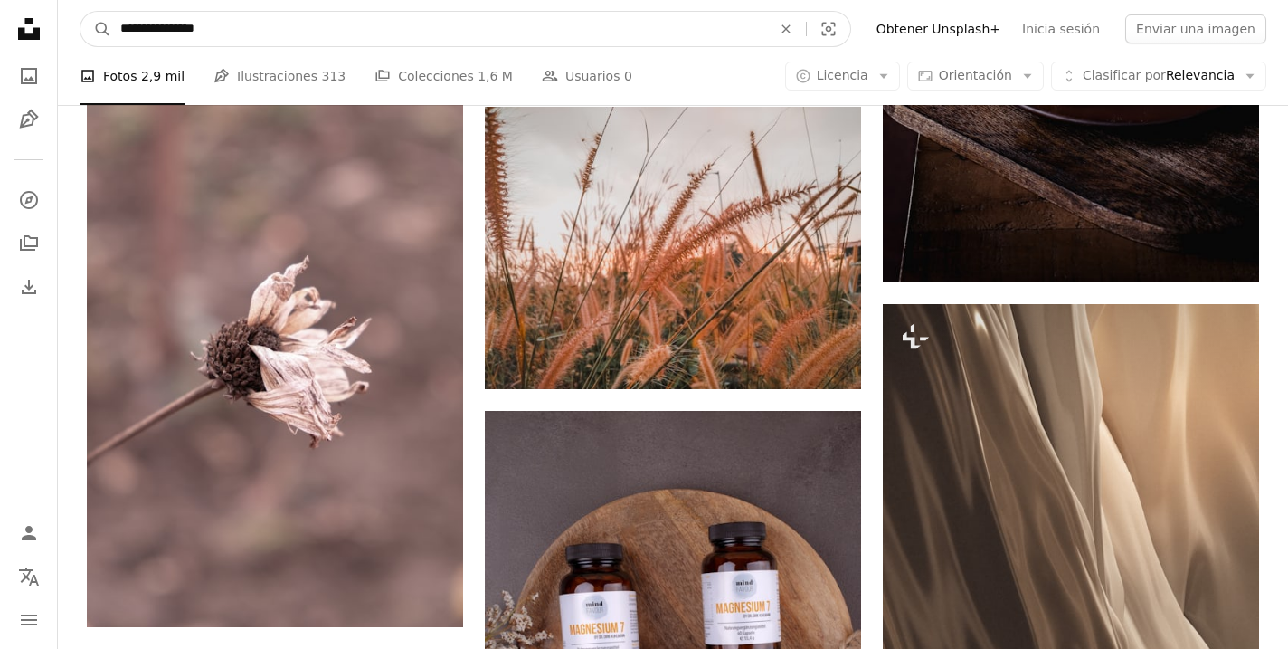
drag, startPoint x: 152, startPoint y: 31, endPoint x: 57, endPoint y: 31, distance: 95.0
type input "**********"
click at [96, 29] on button "A magnifying glass" at bounding box center [96, 29] width 31 height 34
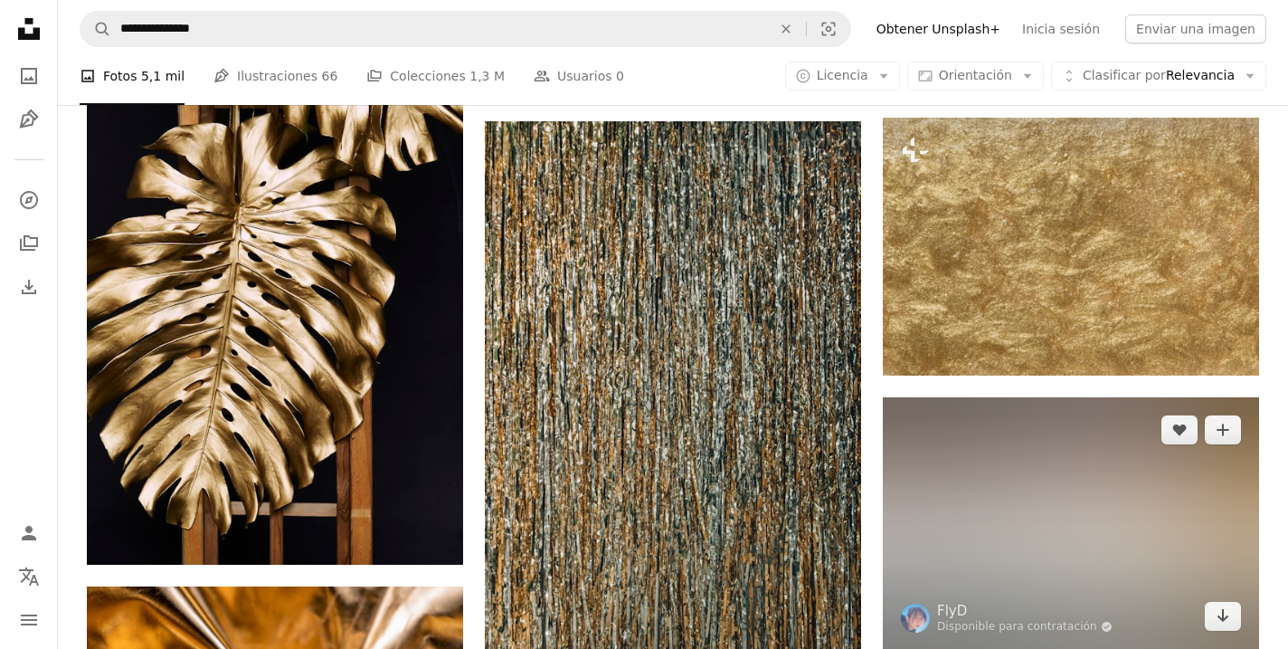
scroll to position [7394, 0]
